Goal: Task Accomplishment & Management: Complete application form

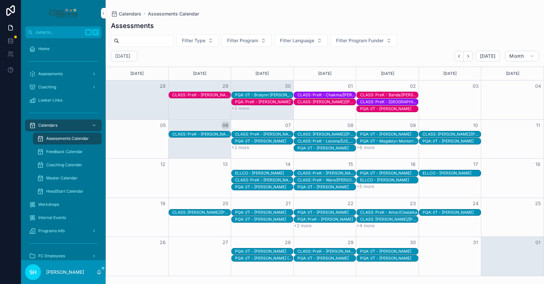
click at [43, 49] on span "Home" at bounding box center [43, 48] width 11 height 5
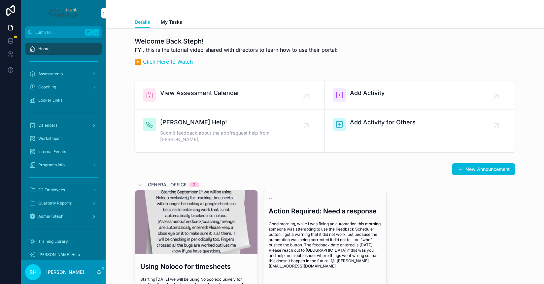
click at [372, 95] on span "Add Activity" at bounding box center [367, 92] width 35 height 9
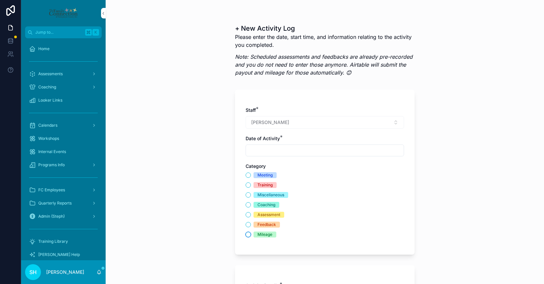
click at [249, 235] on button "Mileage" at bounding box center [248, 234] width 5 height 5
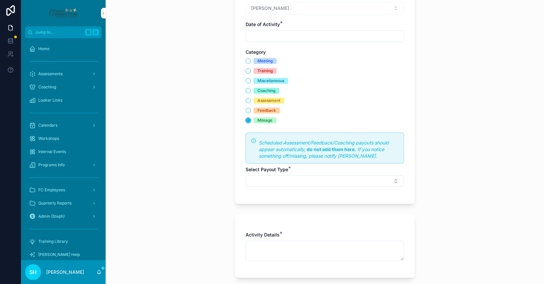
scroll to position [115, 0]
click at [259, 183] on button "Select Button" at bounding box center [325, 180] width 158 height 11
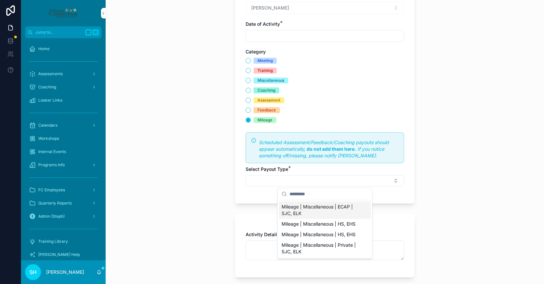
click at [314, 206] on span "Mileage | Miscellaneous | ECAP | SJC, ELK" at bounding box center [321, 210] width 79 height 13
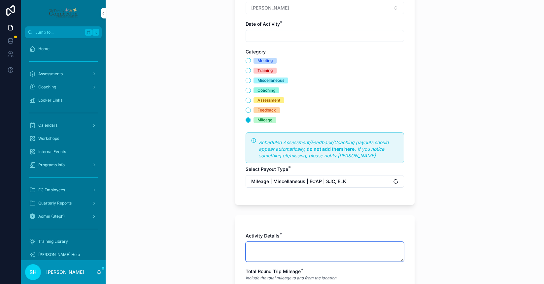
click at [278, 250] on textarea "scrollable content" at bounding box center [325, 252] width 158 height 20
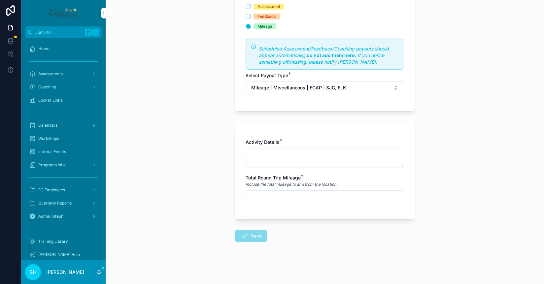
click at [268, 196] on input "scrollable content" at bounding box center [325, 196] width 158 height 9
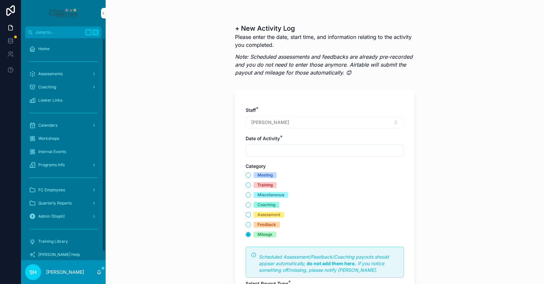
click at [44, 52] on div "Home" at bounding box center [63, 49] width 69 height 11
